Goal: Navigation & Orientation: Find specific page/section

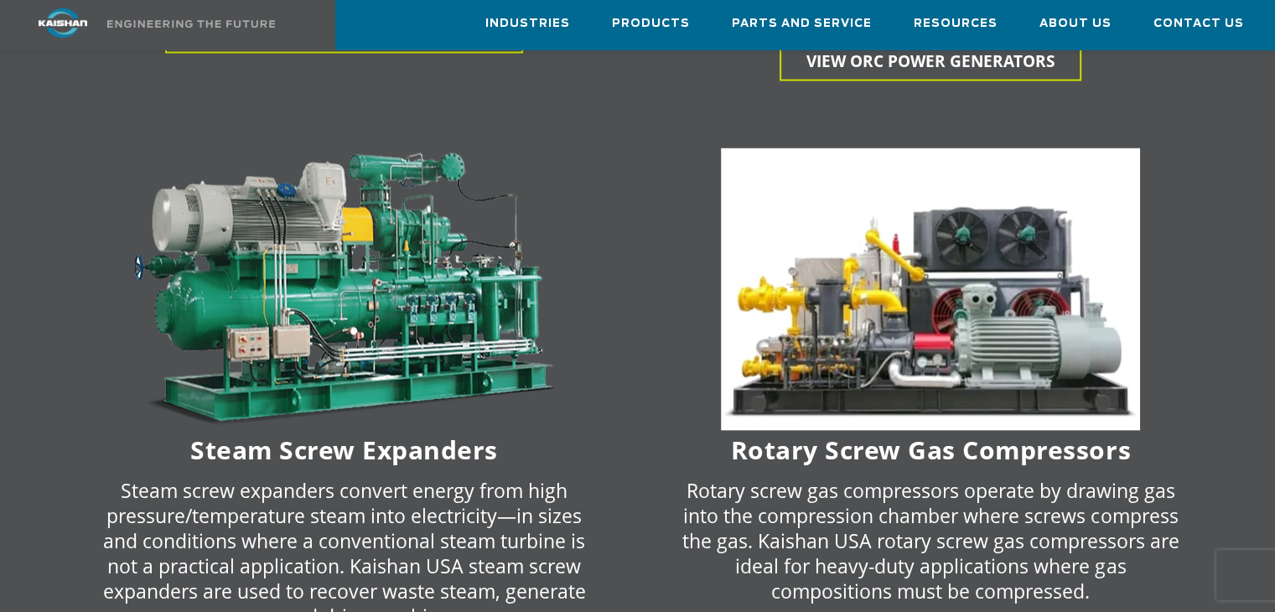
scroll to position [3436, 0]
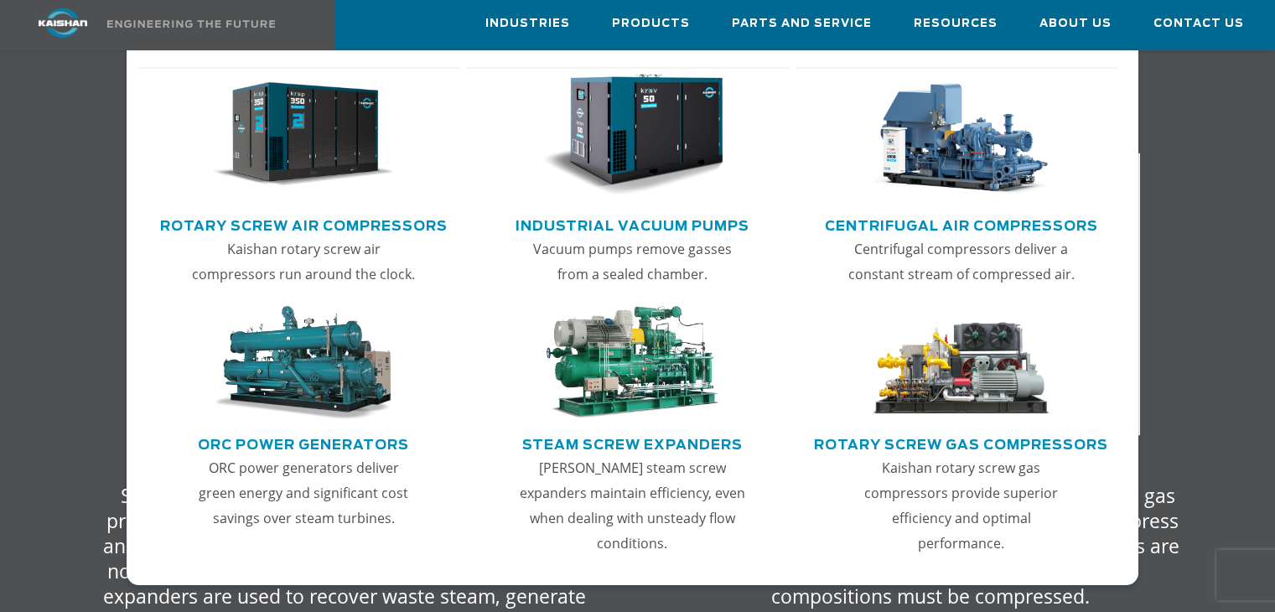
click at [282, 154] on img "Main menu" at bounding box center [303, 135] width 182 height 122
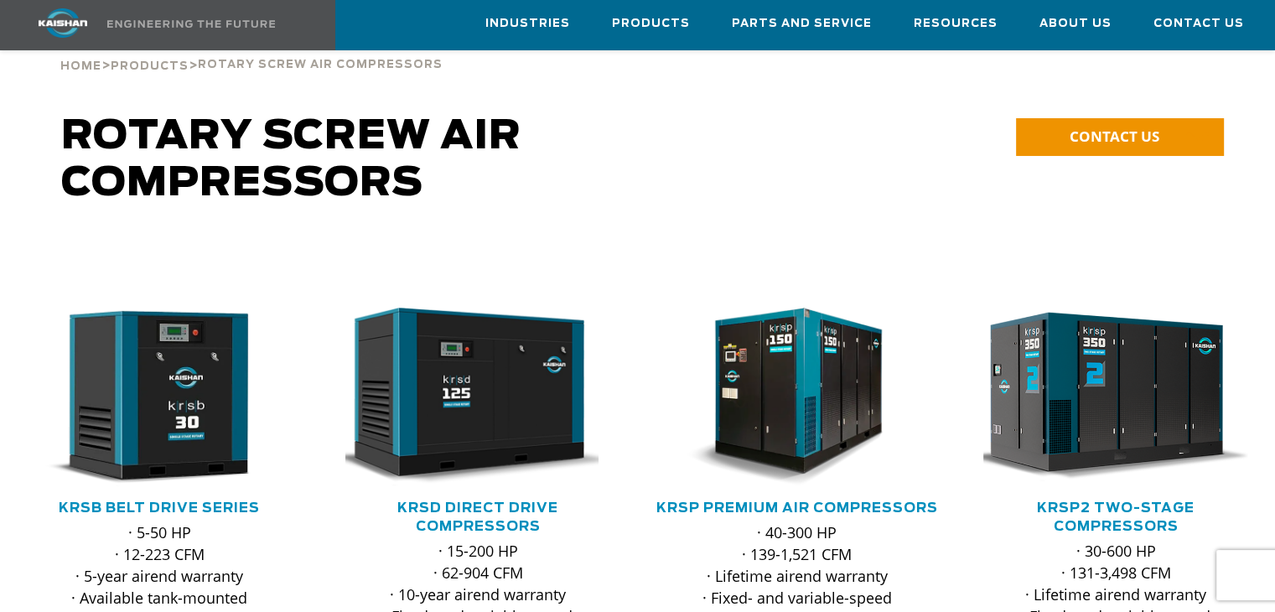
scroll to position [168, 0]
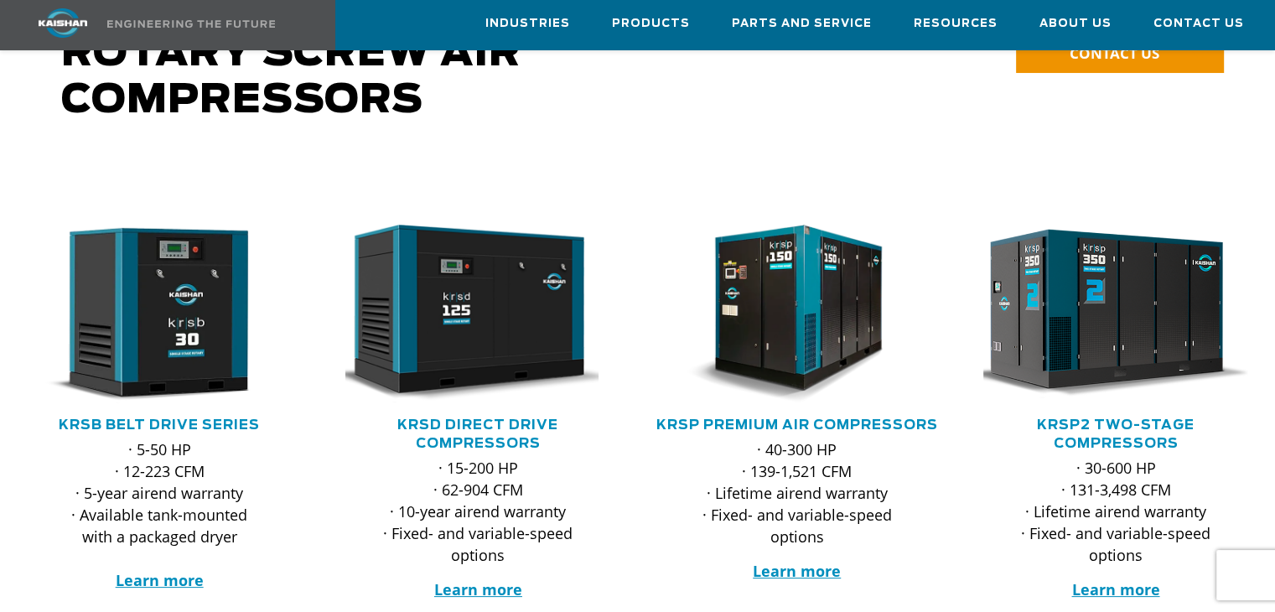
click at [1120, 322] on img at bounding box center [1103, 313] width 292 height 197
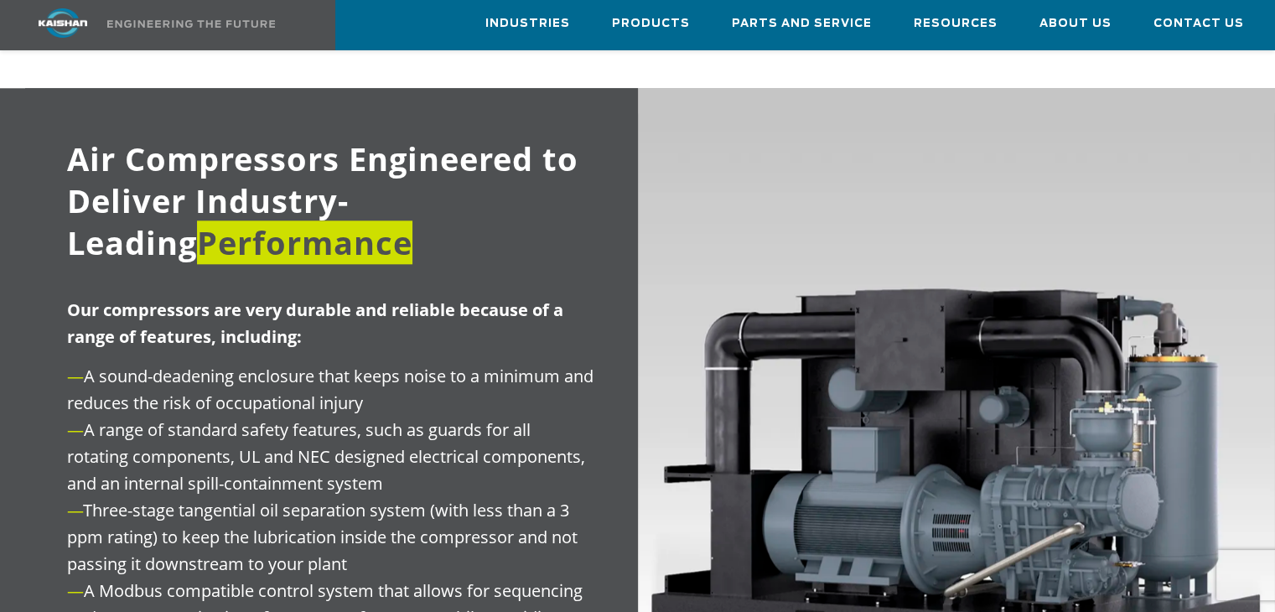
scroll to position [1757, 0]
